Goal: Browse casually

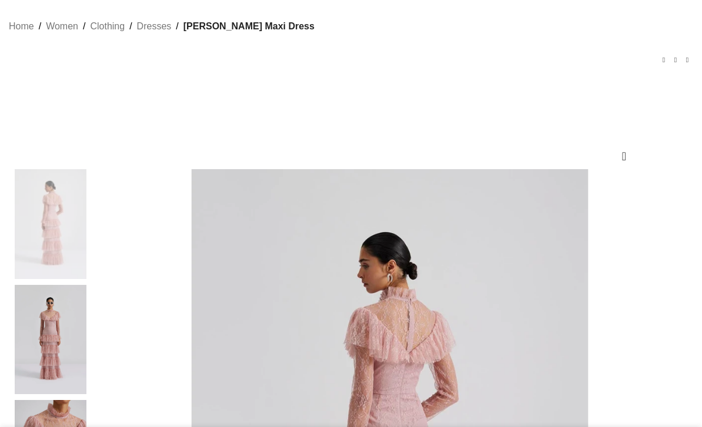
click at [51, 285] on img at bounding box center [51, 339] width 72 height 109
click at [51, 230] on div at bounding box center [51, 226] width 72 height 115
click at [52, 208] on img at bounding box center [51, 223] width 72 height 109
click at [49, 285] on div at bounding box center [51, 342] width 72 height 115
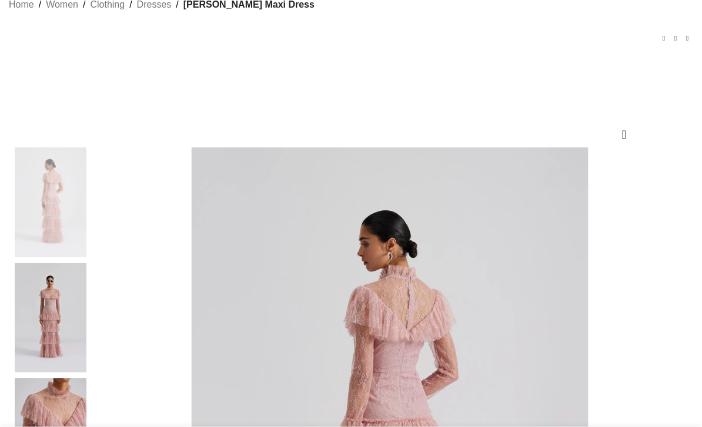
scroll to position [19, 0]
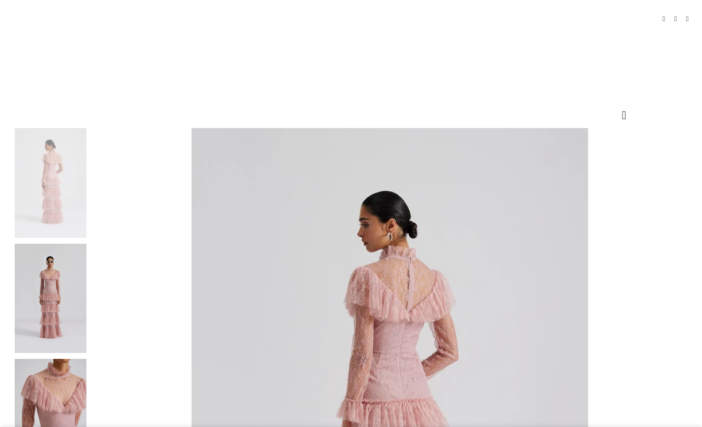
scroll to position [106, 0]
